Goal: Task Accomplishment & Management: Manage account settings

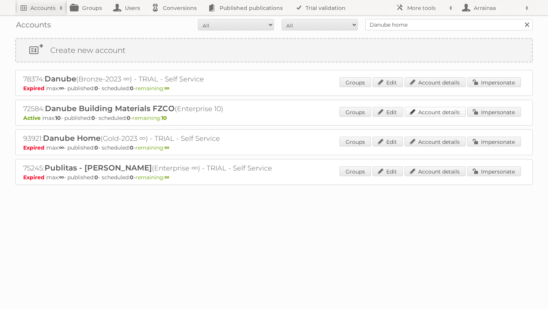
click at [443, 111] on link "Account details" at bounding box center [435, 112] width 61 height 10
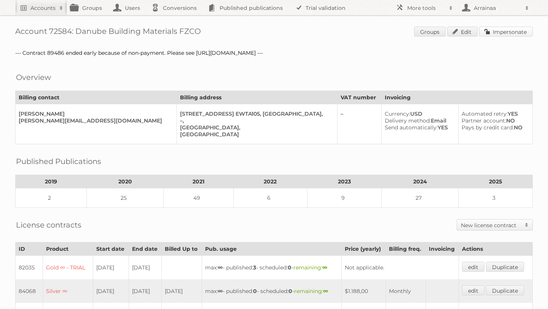
click at [489, 33] on link "Impersonate" at bounding box center [506, 32] width 54 height 10
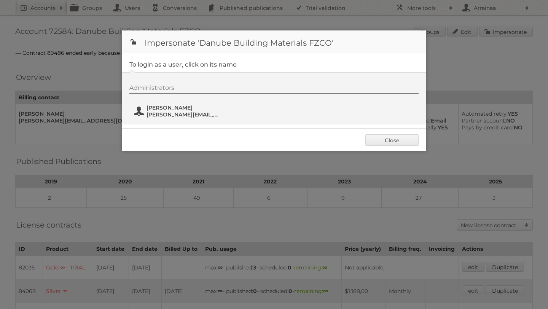
click at [174, 107] on span "Mohamed Wadan" at bounding box center [184, 107] width 74 height 7
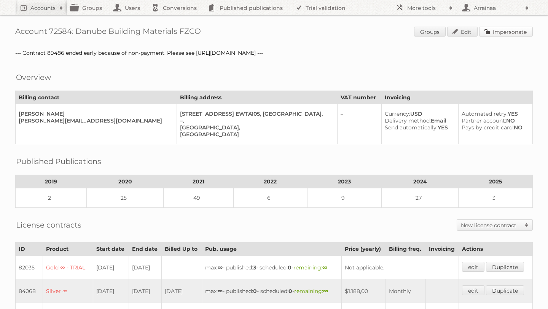
click at [495, 30] on link "Impersonate" at bounding box center [506, 32] width 54 height 10
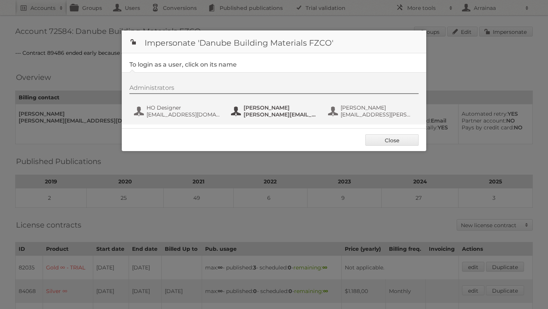
click at [283, 112] on span "mohamed.wadan@danubehome.com" at bounding box center [281, 114] width 74 height 7
